Goal: Information Seeking & Learning: Find contact information

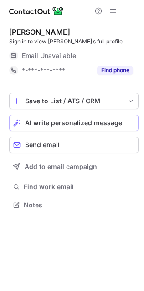
scroll to position [5, 5]
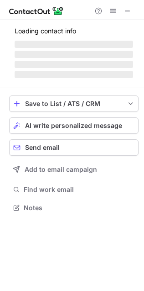
scroll to position [213, 144]
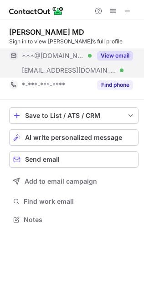
click at [123, 52] on button "View email" at bounding box center [115, 55] width 36 height 9
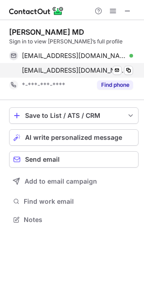
click at [133, 68] on div "ltonkin@lifesignsmd.com Verified Send email Copy" at bounding box center [71, 70] width 124 height 15
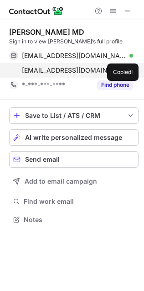
click at [132, 68] on button at bounding box center [128, 70] width 9 height 9
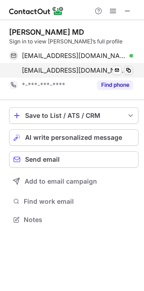
click at [132, 68] on button at bounding box center [128, 70] width 9 height 9
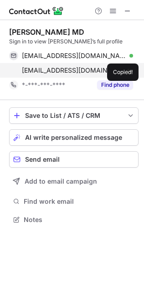
click at [132, 68] on button at bounding box center [128, 70] width 9 height 9
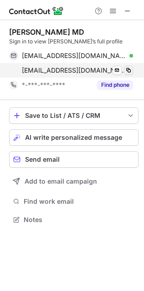
click at [132, 68] on button at bounding box center [128, 70] width 9 height 9
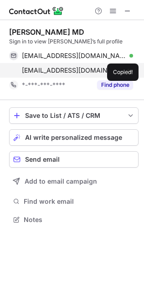
click at [132, 68] on button at bounding box center [128, 70] width 9 height 9
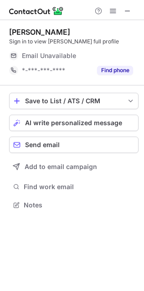
scroll to position [5, 5]
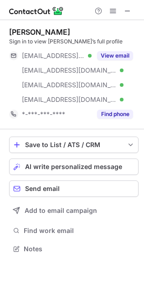
scroll to position [242, 144]
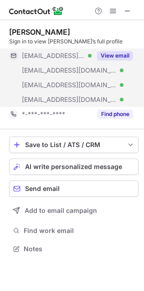
click at [109, 53] on button "View email" at bounding box center [115, 55] width 36 height 9
click at [82, 73] on div "***@att.net" at bounding box center [77, 70] width 111 height 8
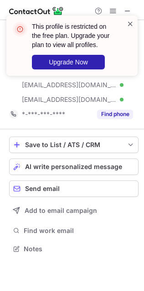
click at [131, 21] on span at bounding box center [130, 23] width 7 height 9
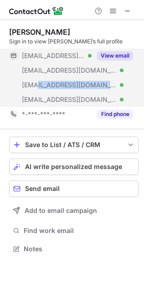
copy span "alltel.net"
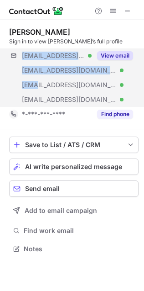
drag, startPoint x: 35, startPoint y: 82, endPoint x: 142, endPoint y: 85, distance: 106.9
click at [137, 85] on div "***@juno.com Verified ***@att.net Verified ***@alltel.net Verified ***@usieagle…" at bounding box center [74, 77] width 130 height 58
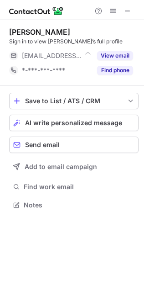
scroll to position [5, 5]
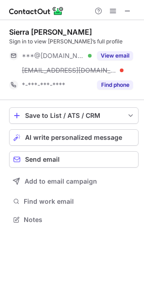
scroll to position [213, 144]
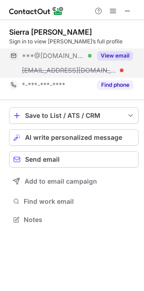
click at [115, 53] on button "View email" at bounding box center [115, 55] width 36 height 9
